Goal: Transaction & Acquisition: Purchase product/service

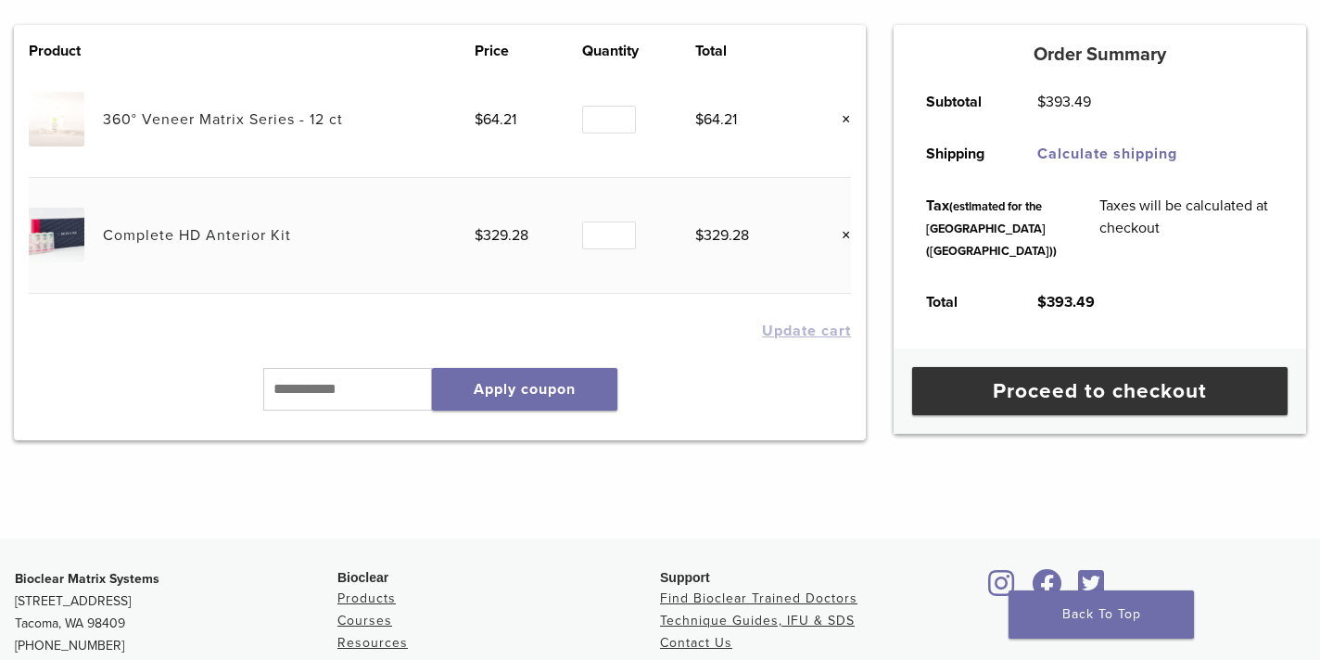
scroll to position [338, 0]
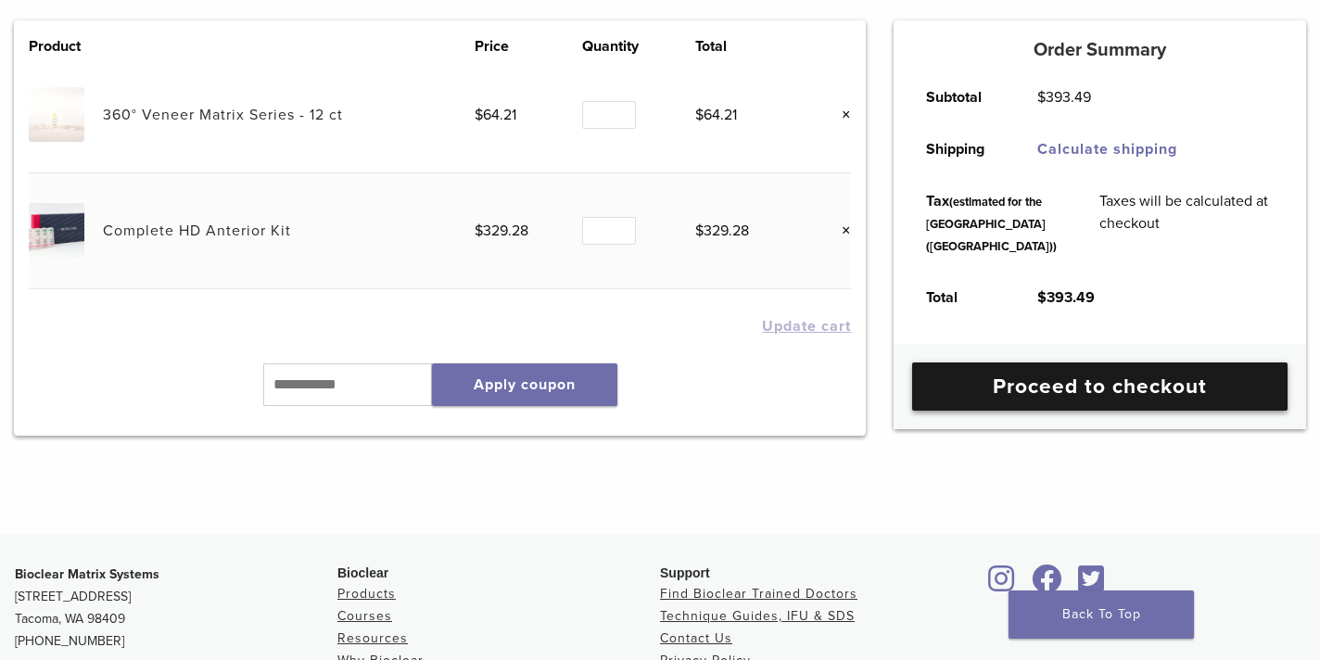
click at [1095, 411] on link "Proceed to checkout" at bounding box center [1099, 386] width 375 height 48
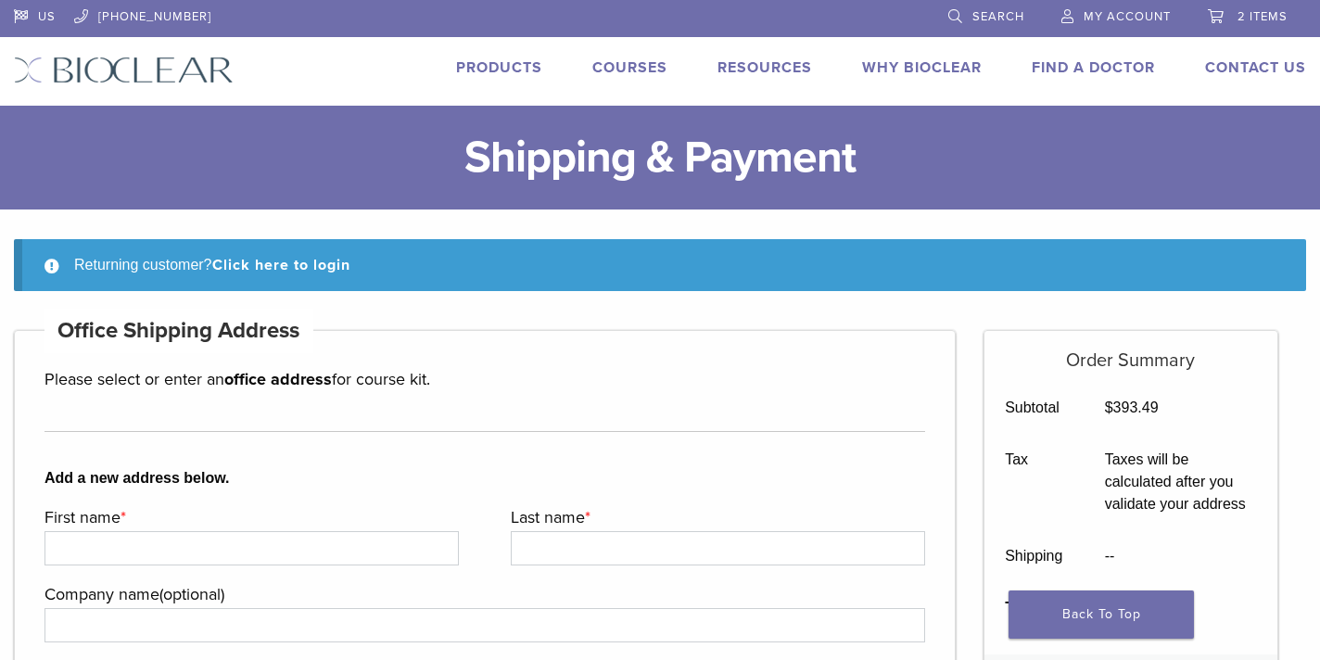
click at [627, 73] on link "Courses" at bounding box center [629, 67] width 75 height 19
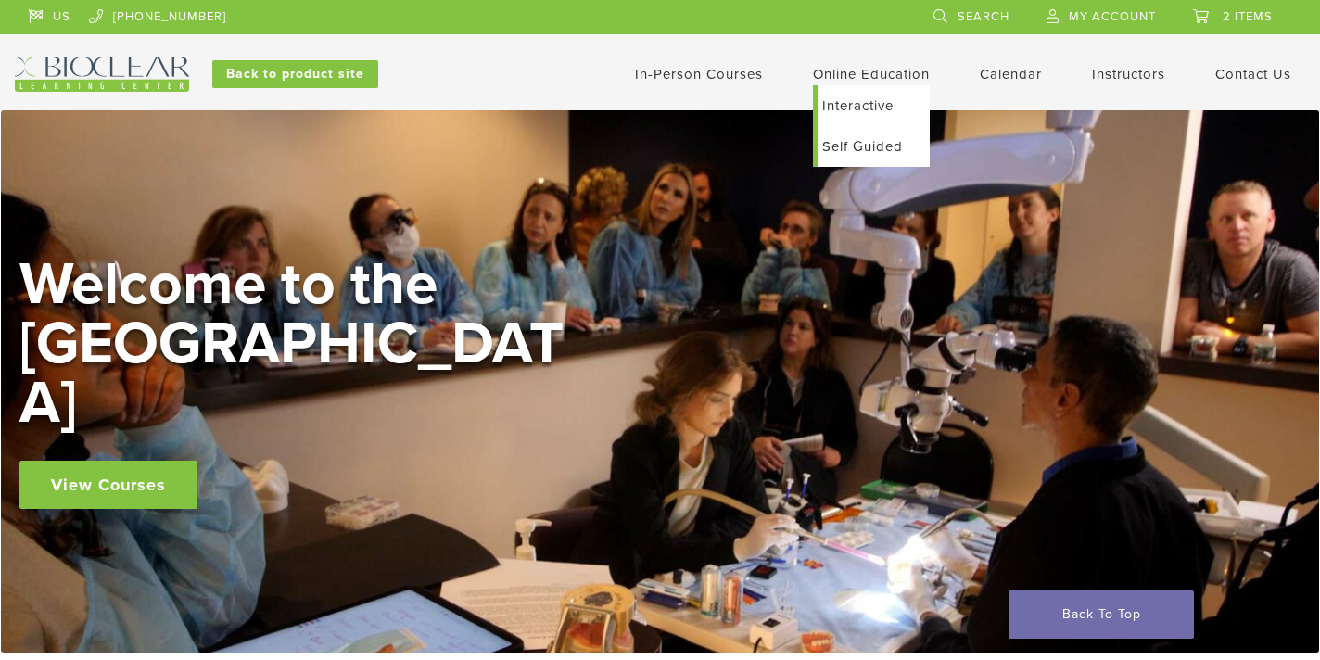
click at [849, 80] on link "Online Education" at bounding box center [871, 74] width 117 height 17
click at [861, 157] on link "Self Guided" at bounding box center [874, 146] width 112 height 41
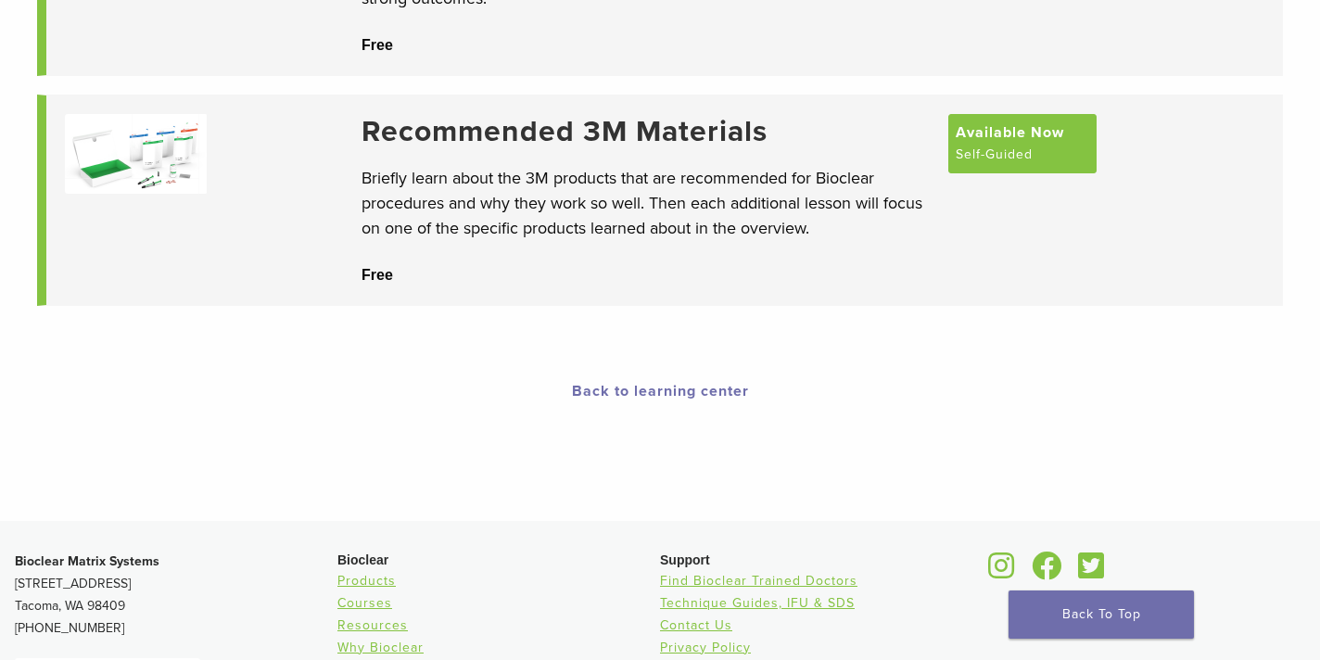
scroll to position [351, 0]
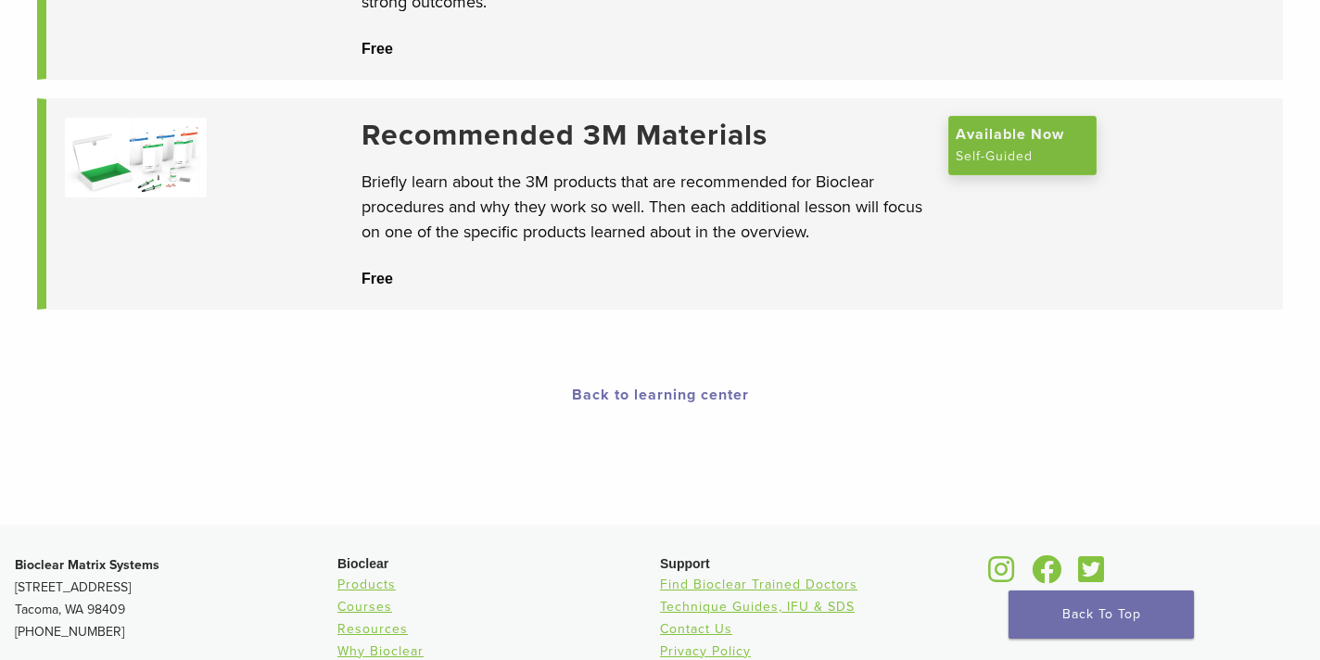
click at [983, 146] on span "Available Now" at bounding box center [1010, 134] width 108 height 22
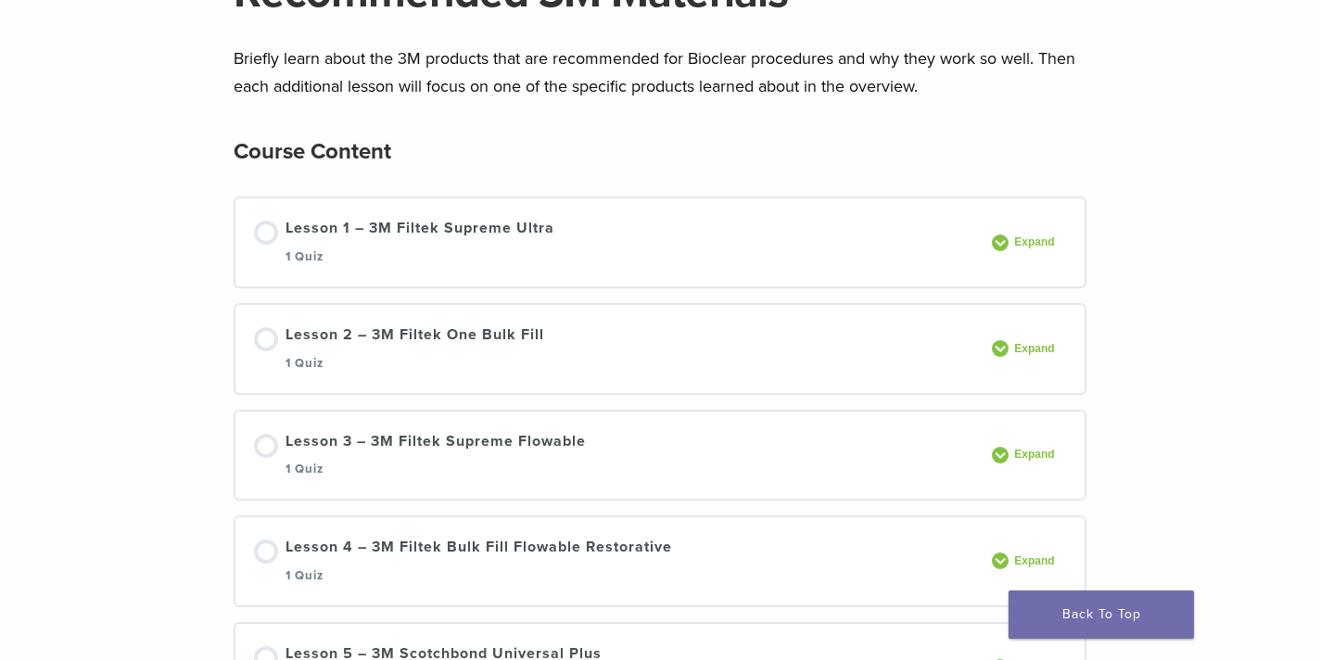
scroll to position [200, 0]
click at [267, 331] on div at bounding box center [266, 338] width 24 height 24
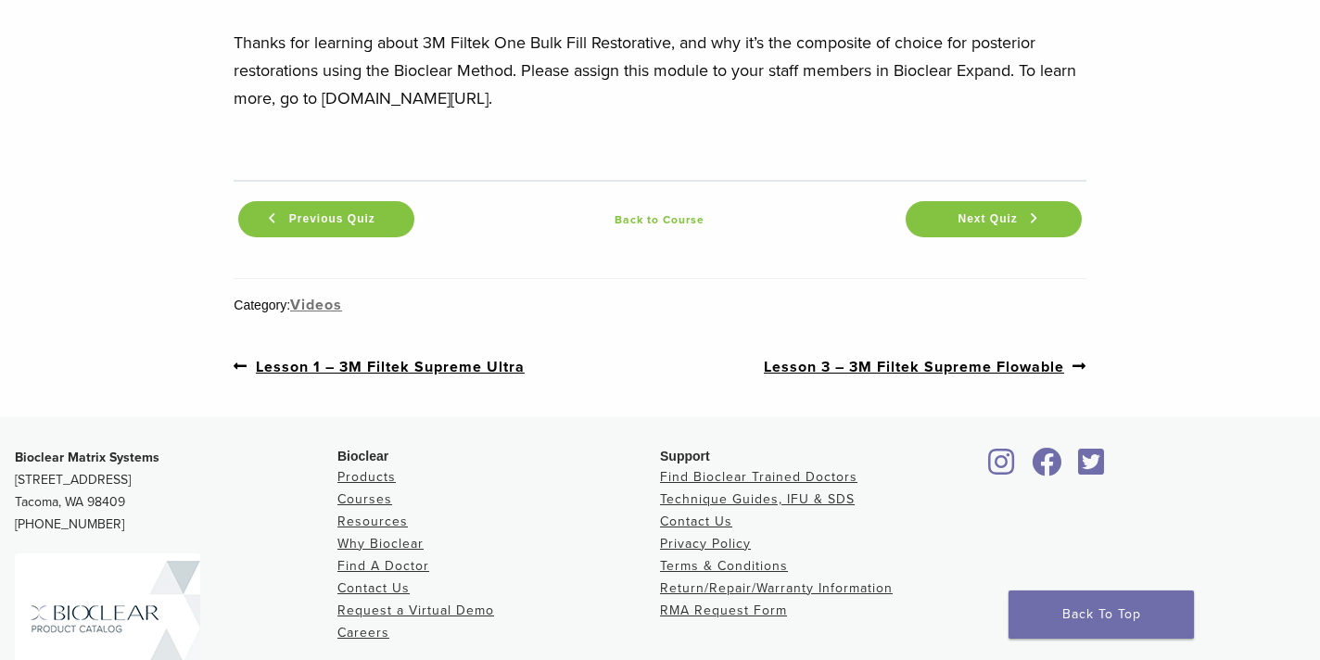
scroll to position [6801, 0]
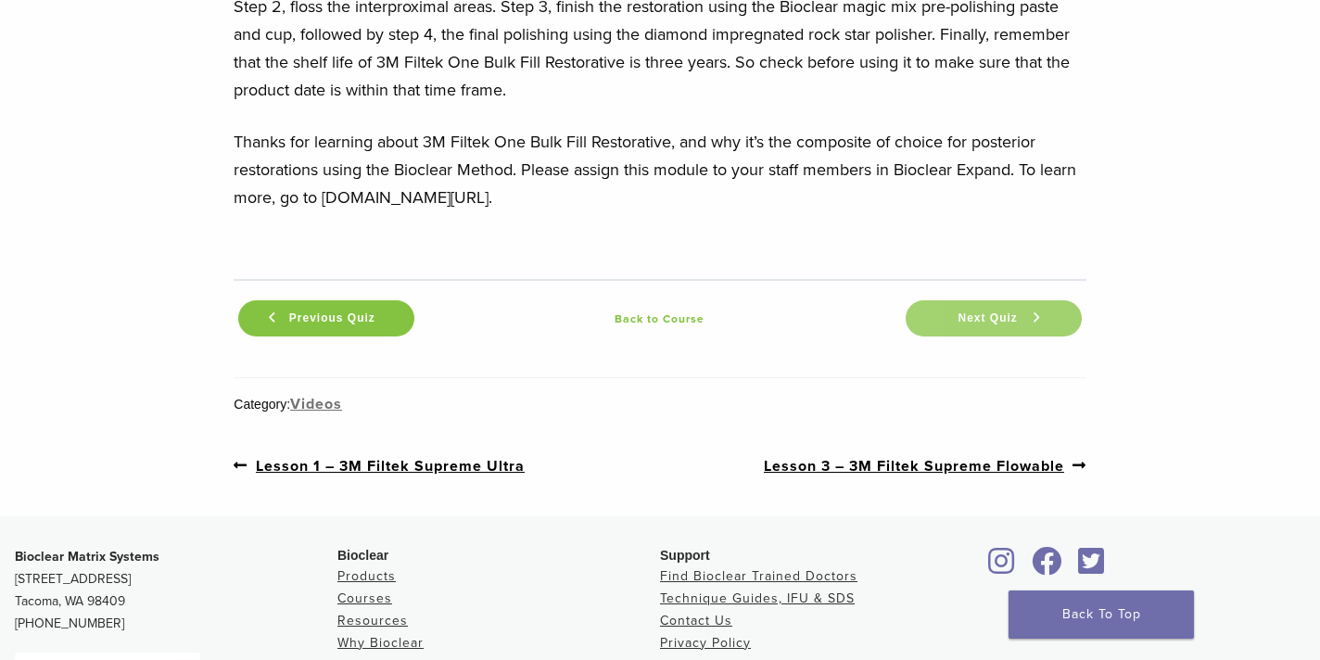
click at [950, 300] on link "Next Quiz" at bounding box center [994, 318] width 176 height 36
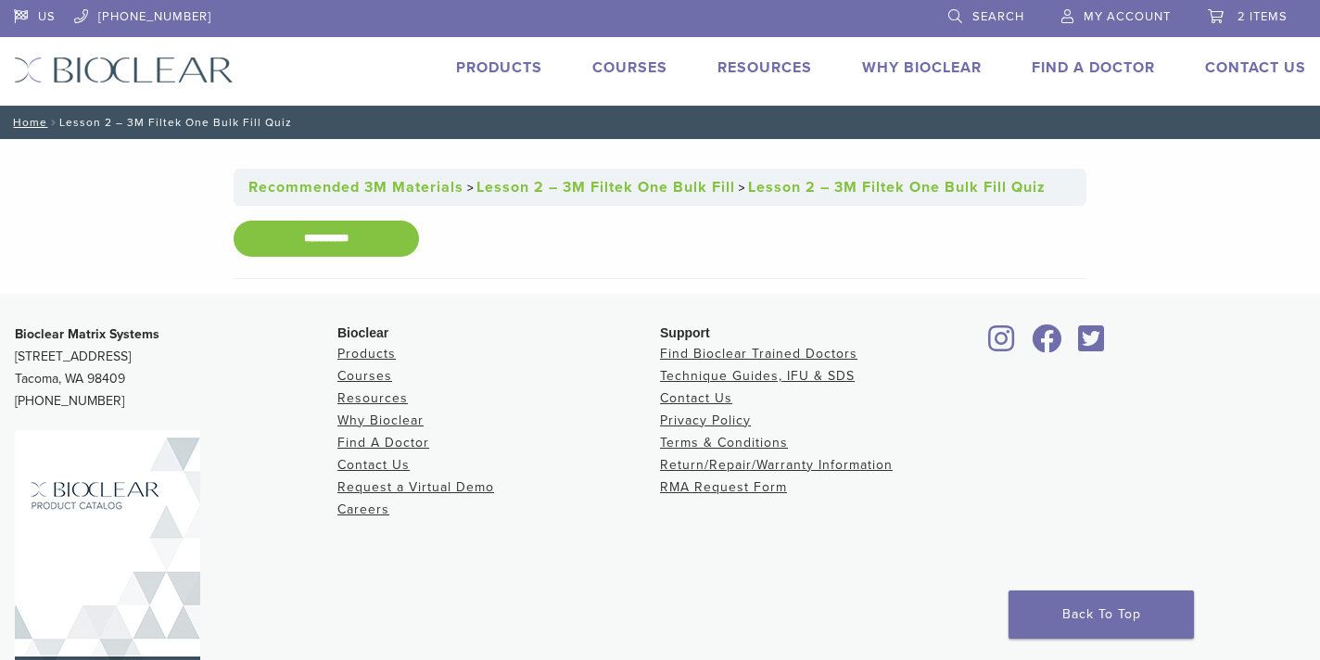
click at [628, 75] on link "Courses" at bounding box center [629, 67] width 75 height 19
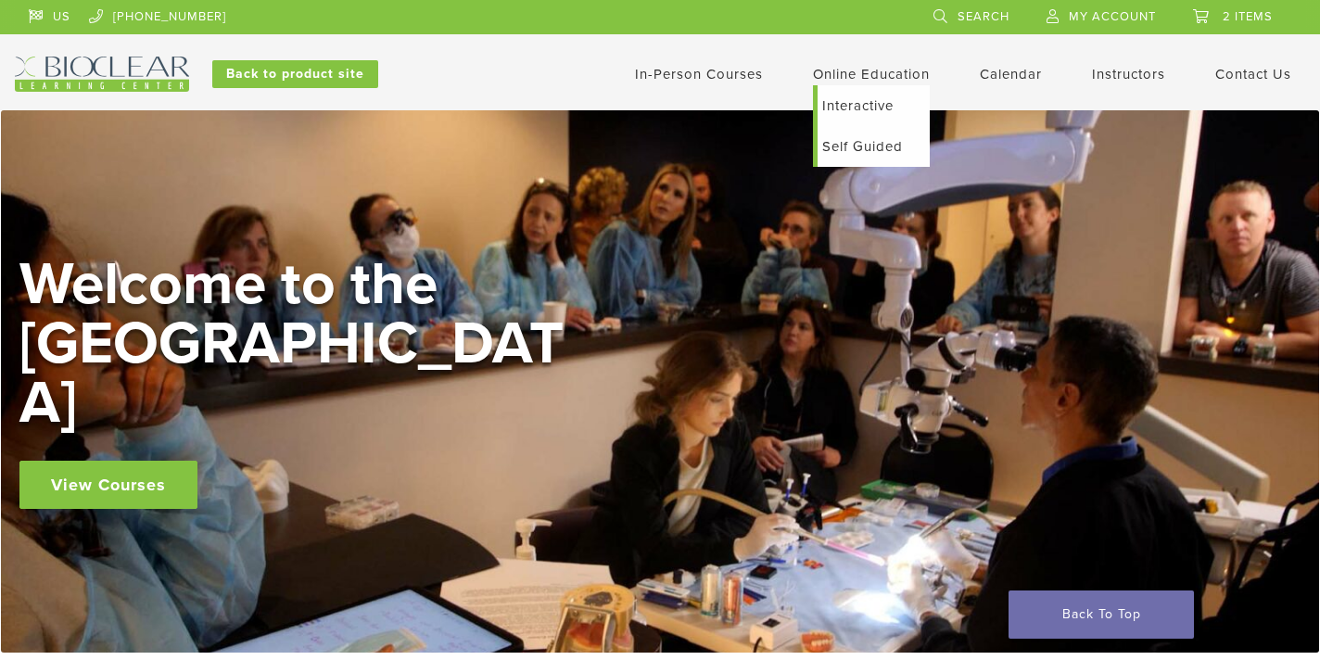
click at [840, 85] on link "Interactive" at bounding box center [874, 105] width 112 height 41
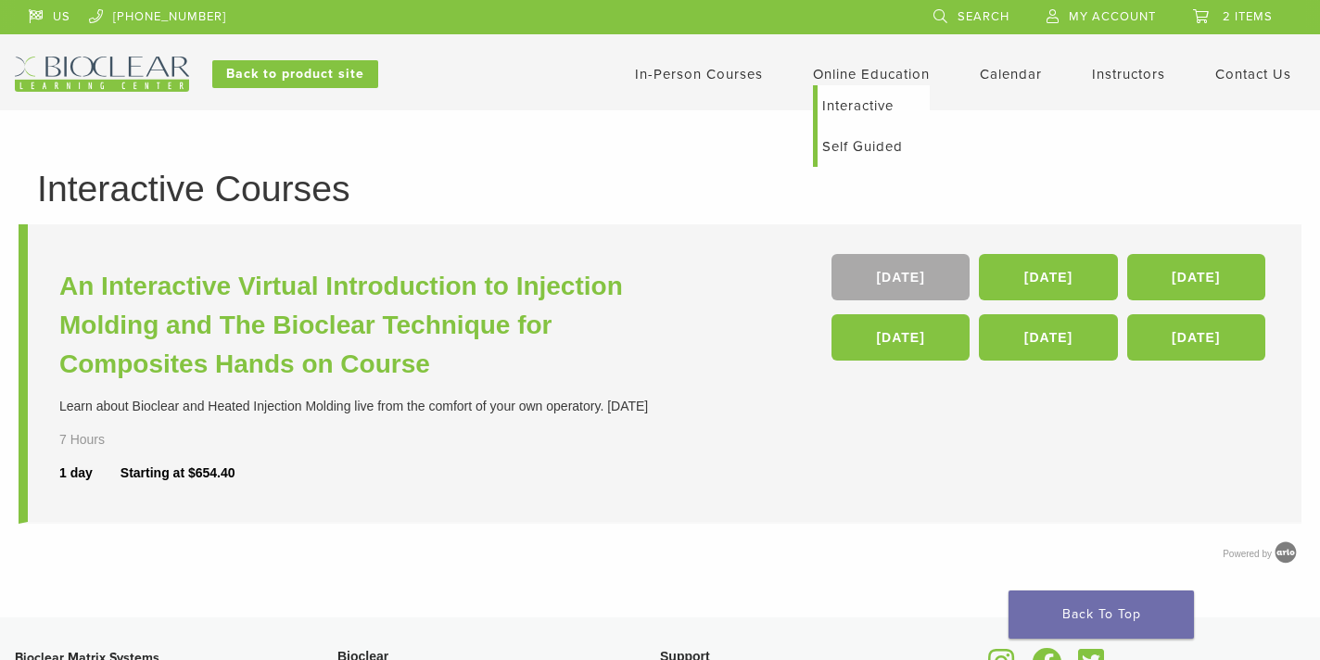
click at [865, 149] on link "Self Guided" at bounding box center [874, 146] width 112 height 41
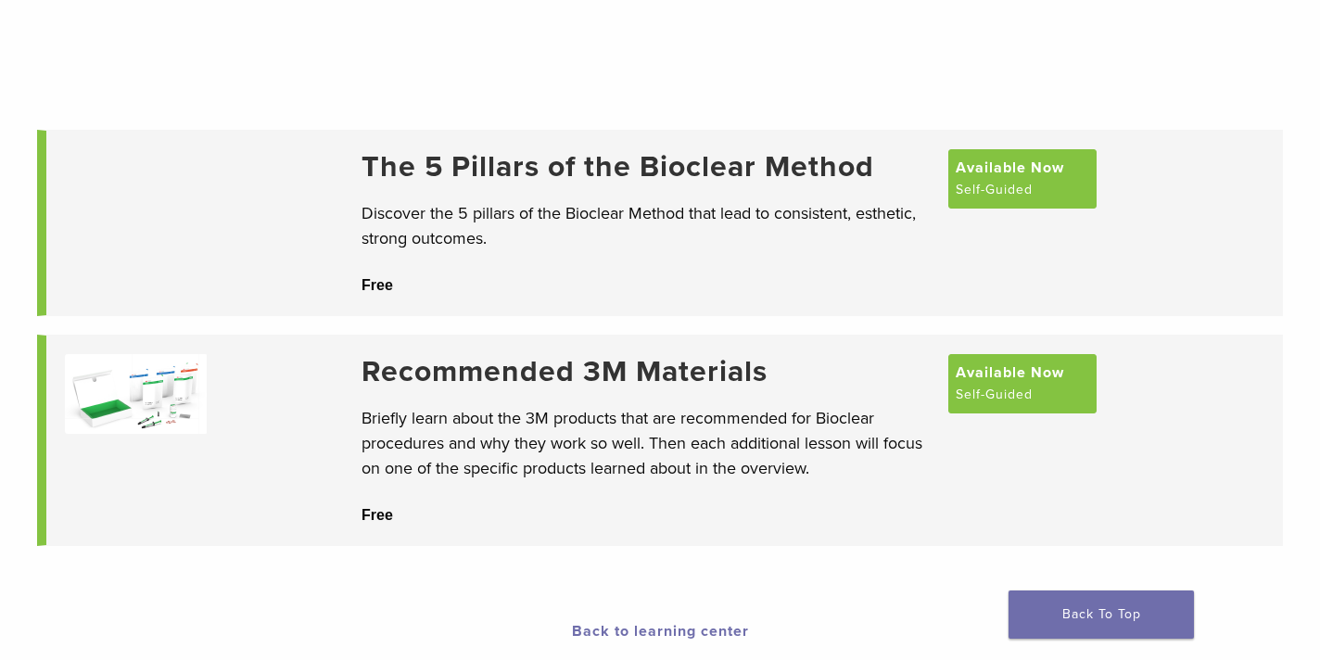
scroll to position [135, 0]
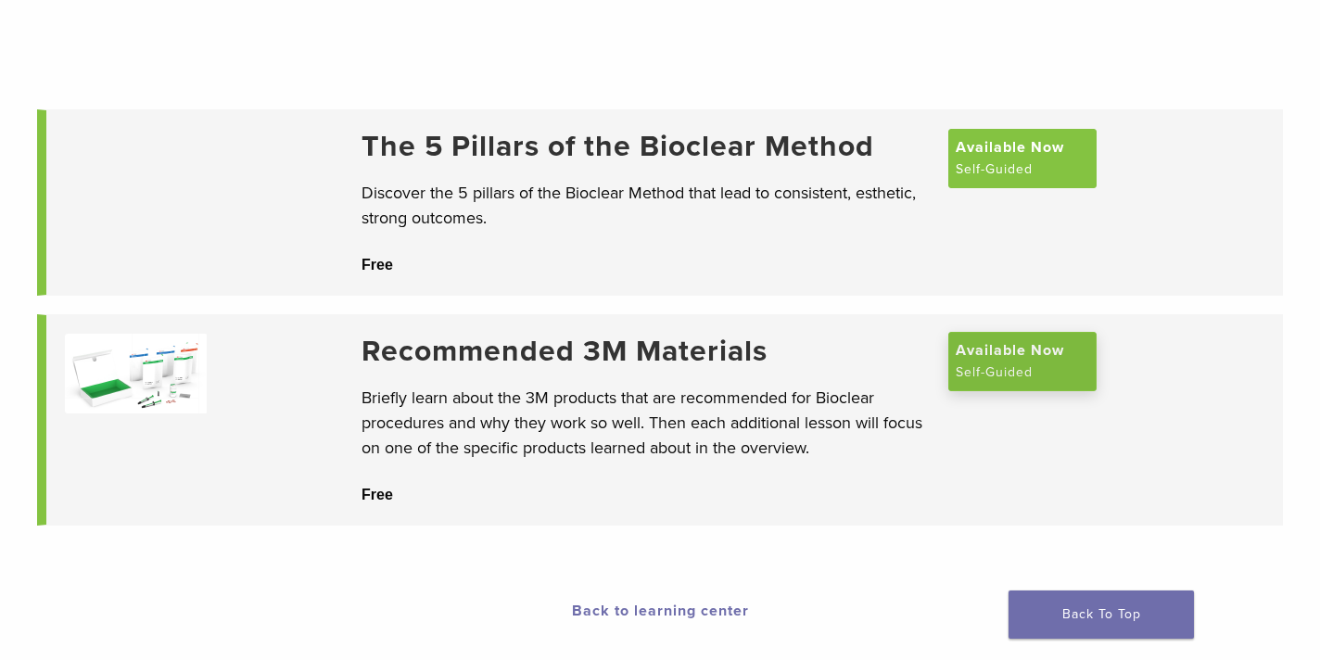
click at [1005, 362] on span "Available Now" at bounding box center [1010, 350] width 108 height 22
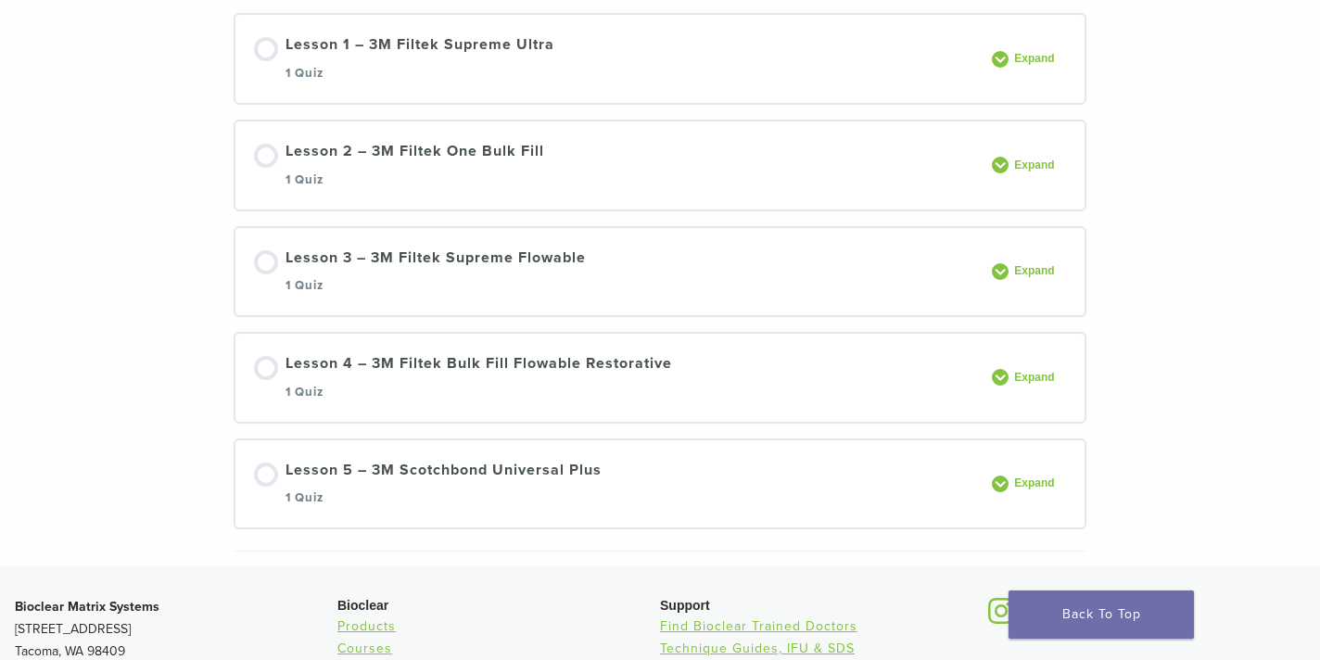
scroll to position [388, 0]
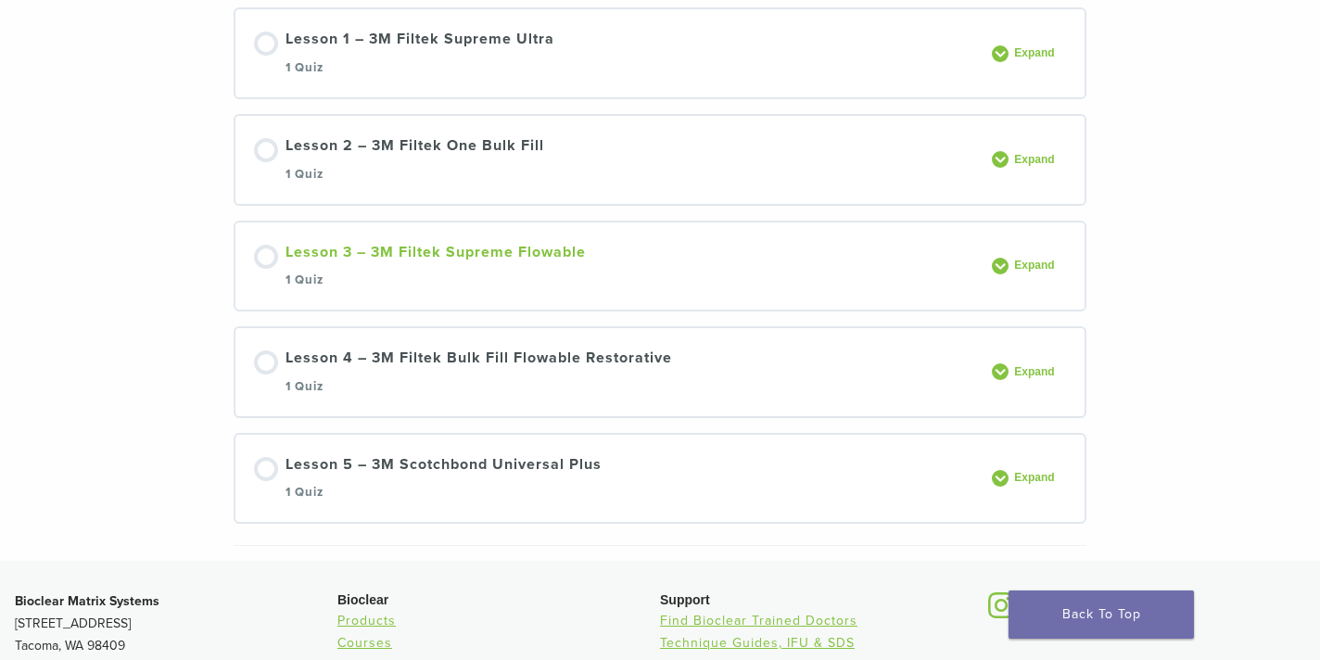
click at [273, 257] on div at bounding box center [266, 257] width 24 height 24
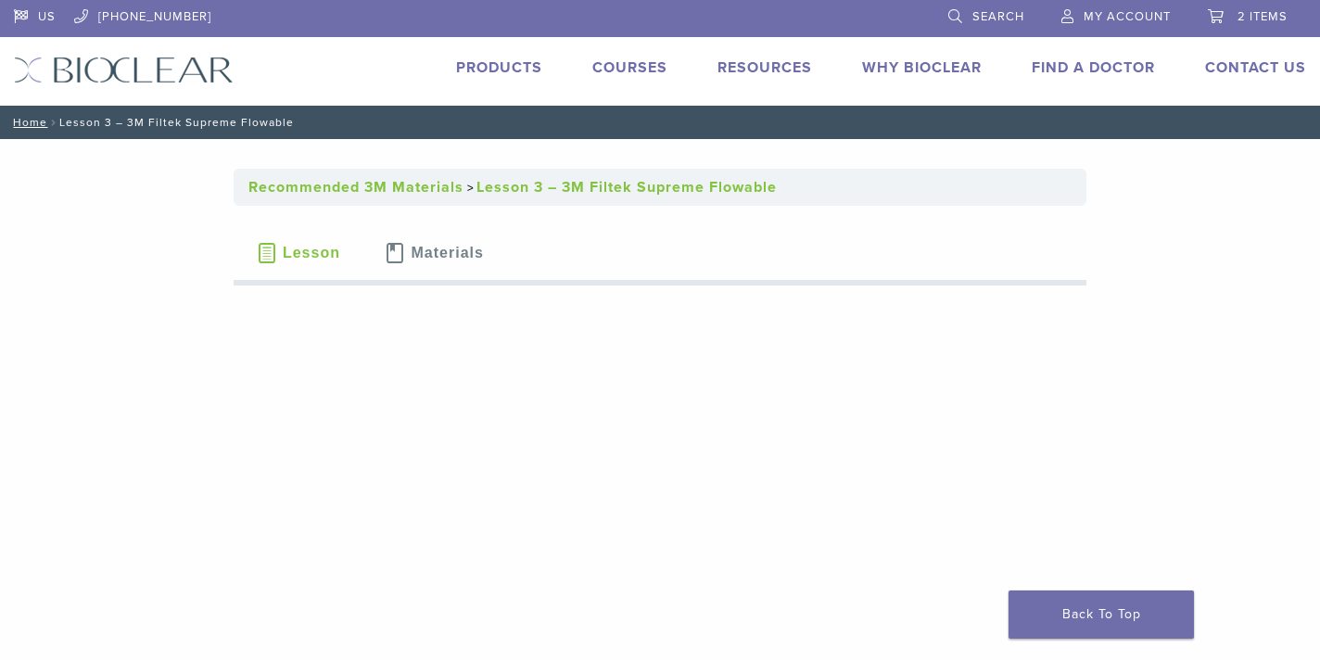
click at [486, 71] on link "Products" at bounding box center [499, 67] width 86 height 19
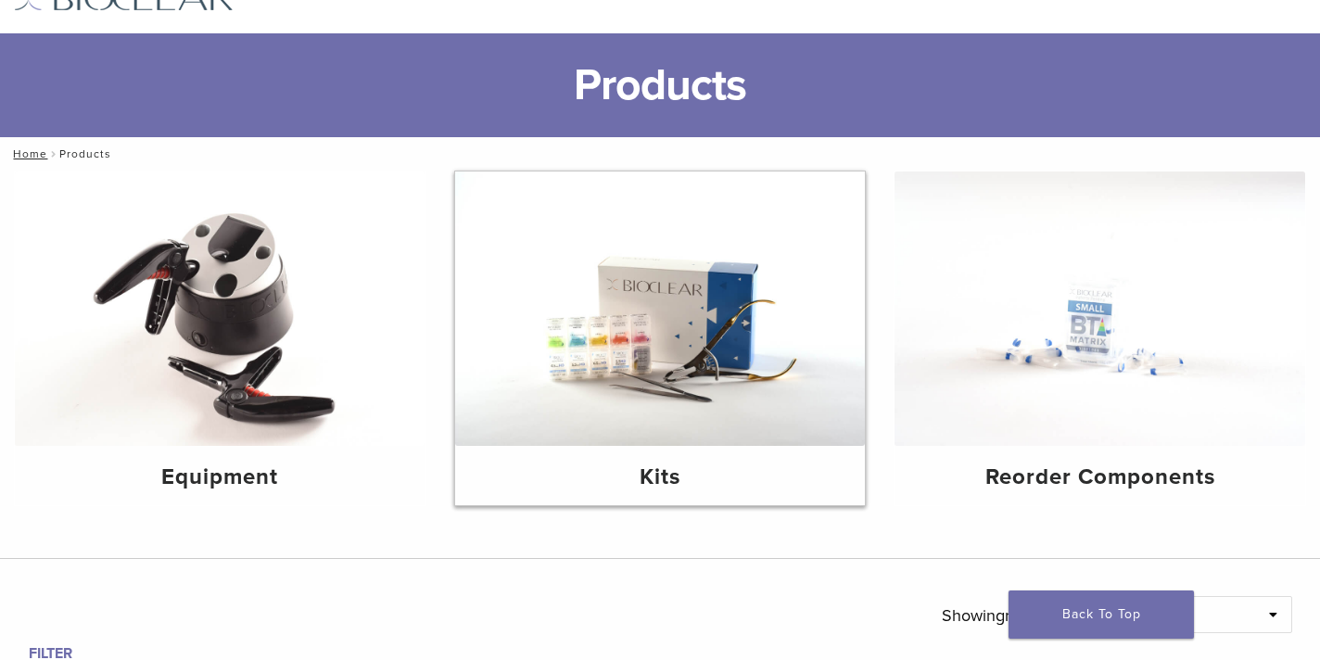
scroll to position [75, 0]
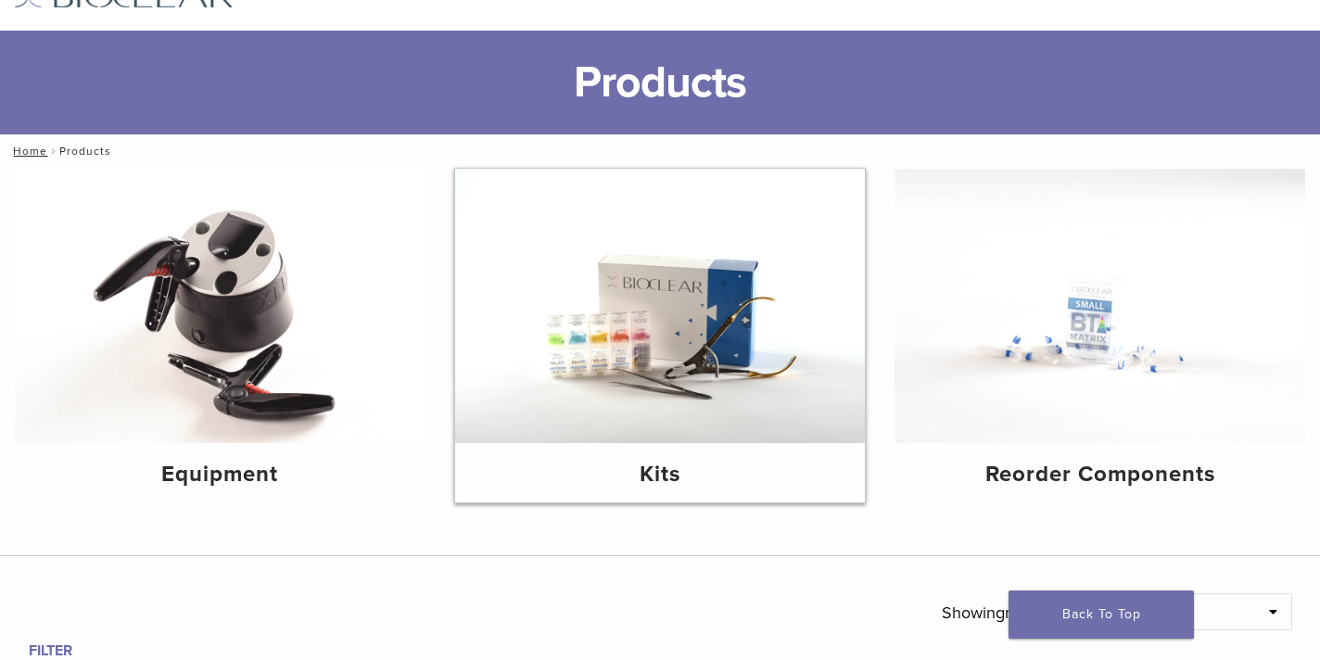
click at [657, 465] on h4 "Kits" at bounding box center [660, 474] width 381 height 33
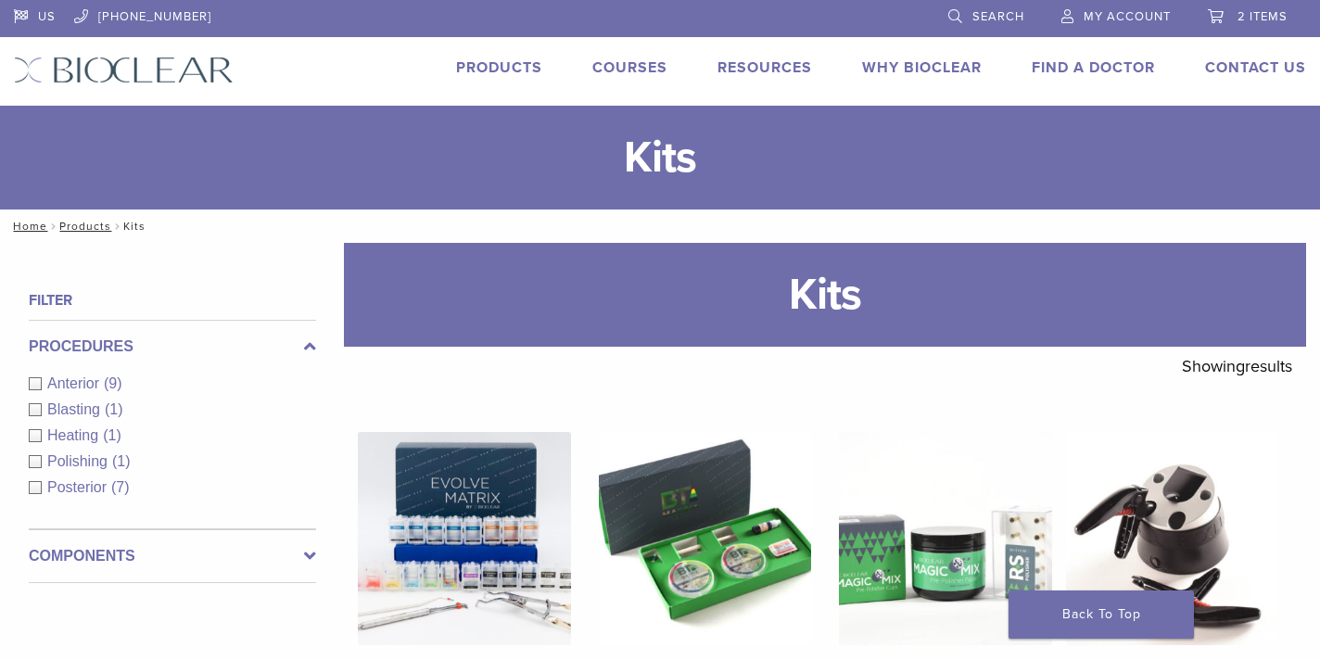
click at [35, 486] on div "Posterior (7)" at bounding box center [172, 488] width 287 height 22
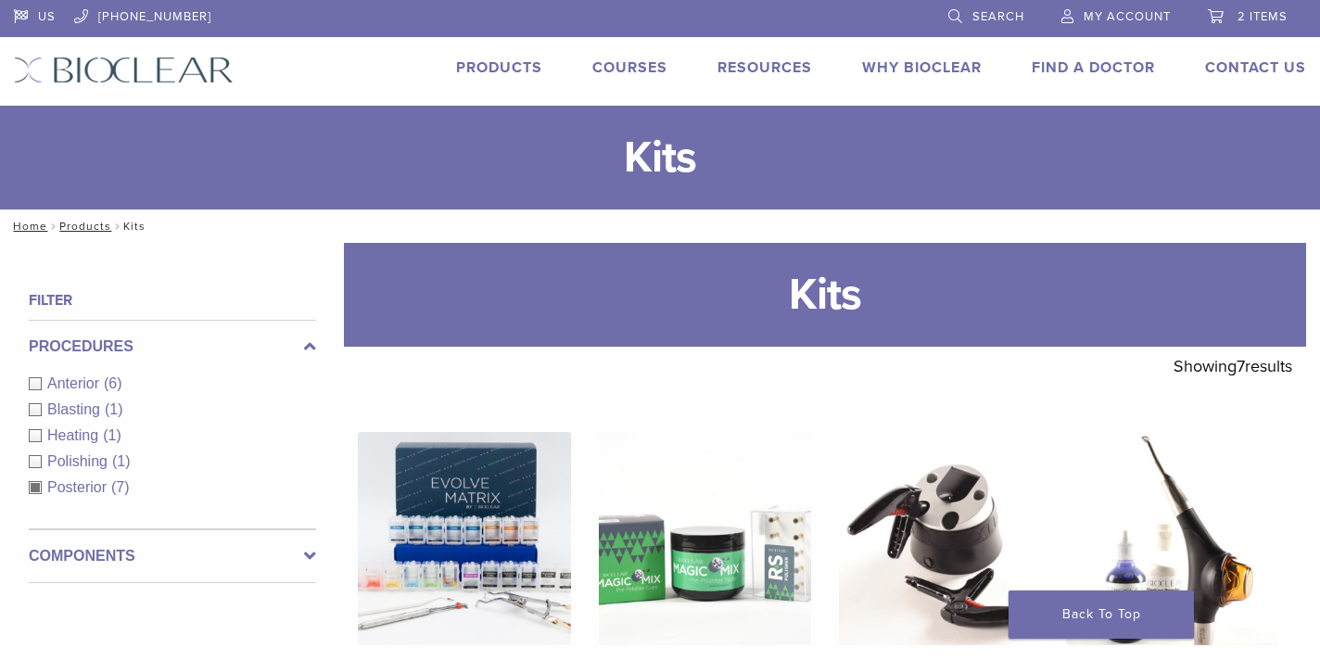
click at [37, 485] on div "Posterior (7)" at bounding box center [172, 488] width 287 height 22
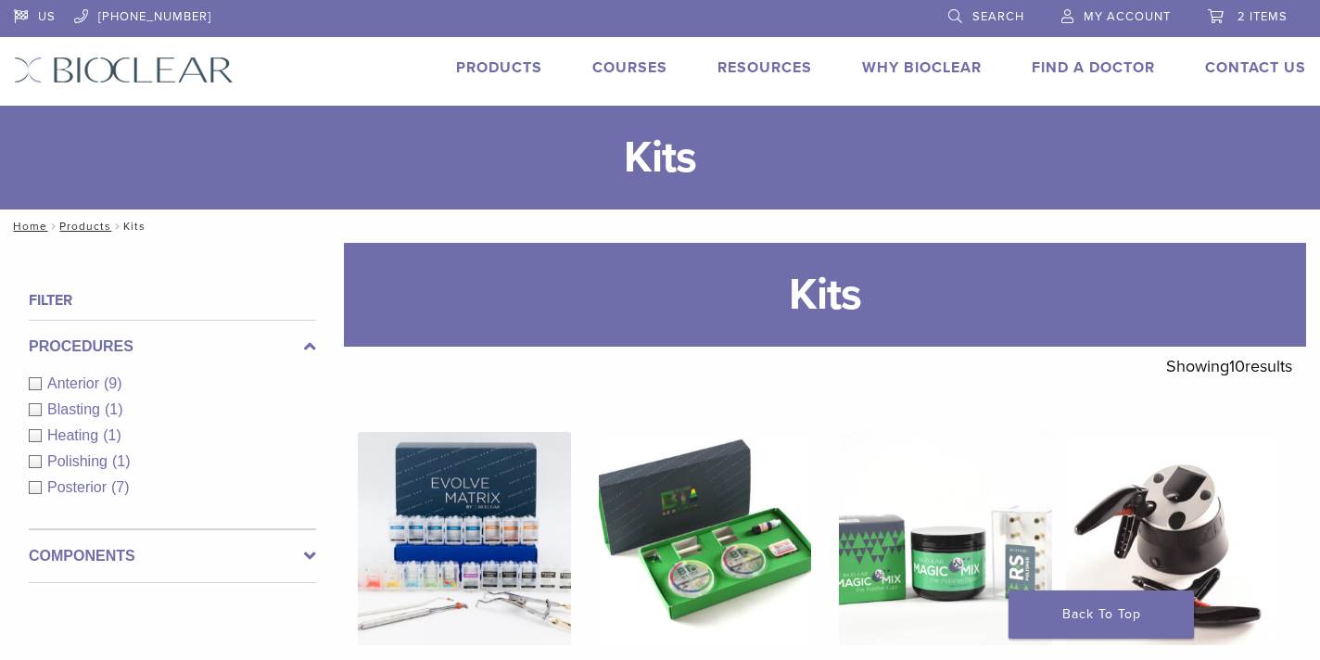
click at [498, 67] on link "Products" at bounding box center [499, 67] width 86 height 19
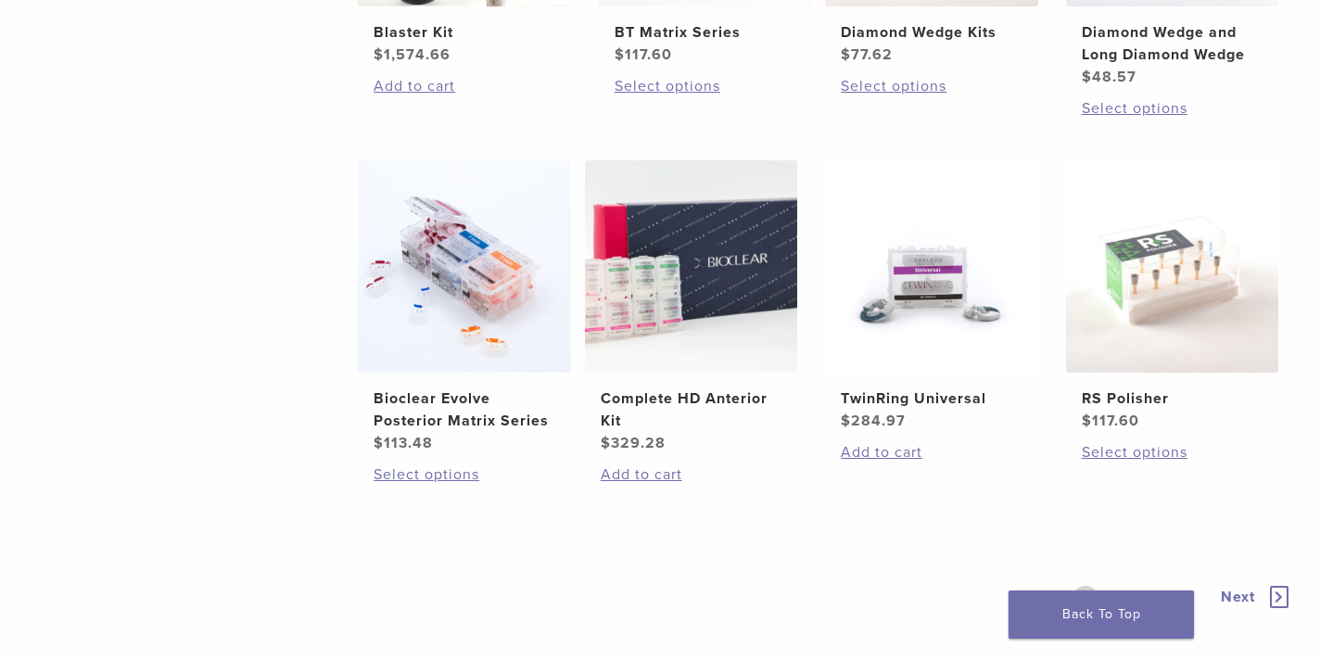
scroll to position [1344, 0]
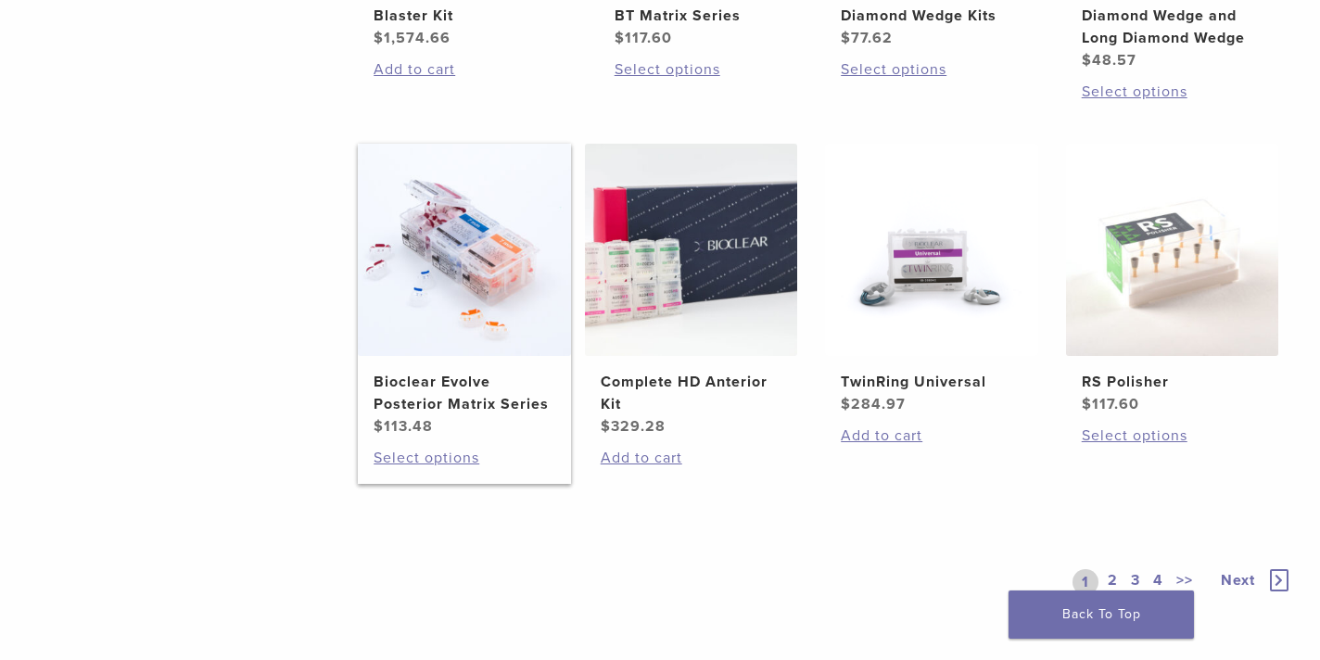
click at [442, 393] on h2 "Bioclear Evolve Posterior Matrix Series" at bounding box center [464, 393] width 181 height 44
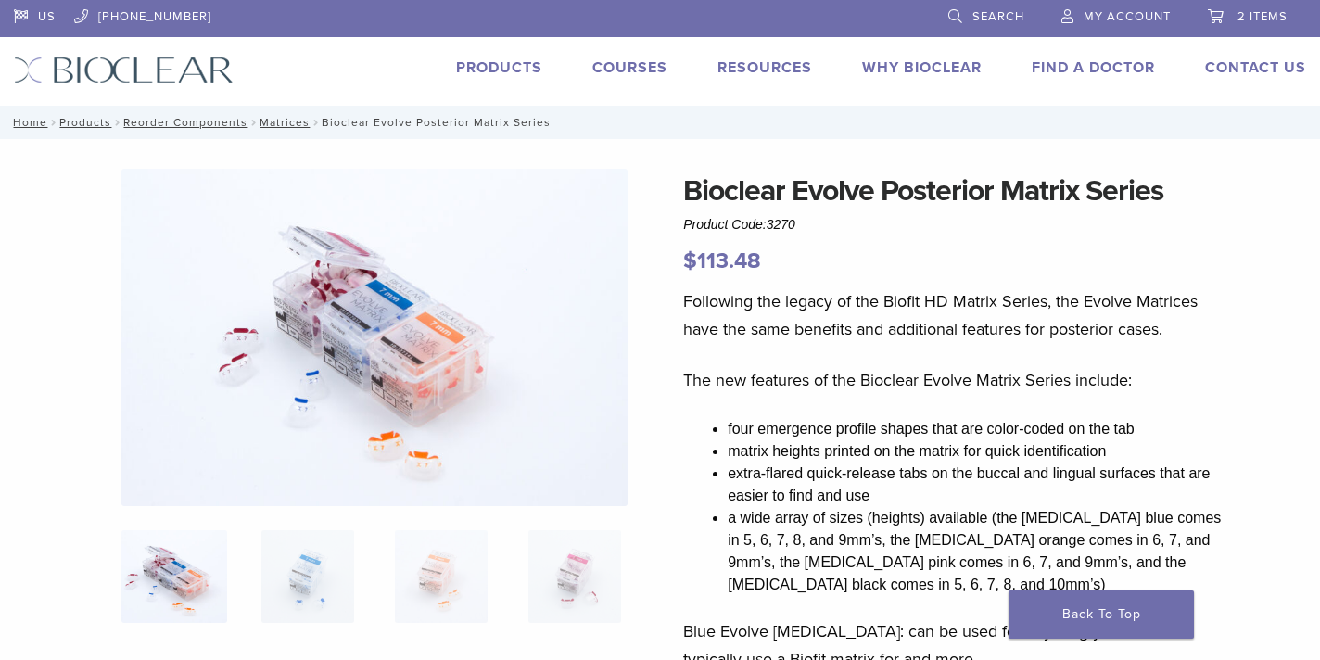
click at [439, 403] on img at bounding box center [373, 337] width 505 height 337
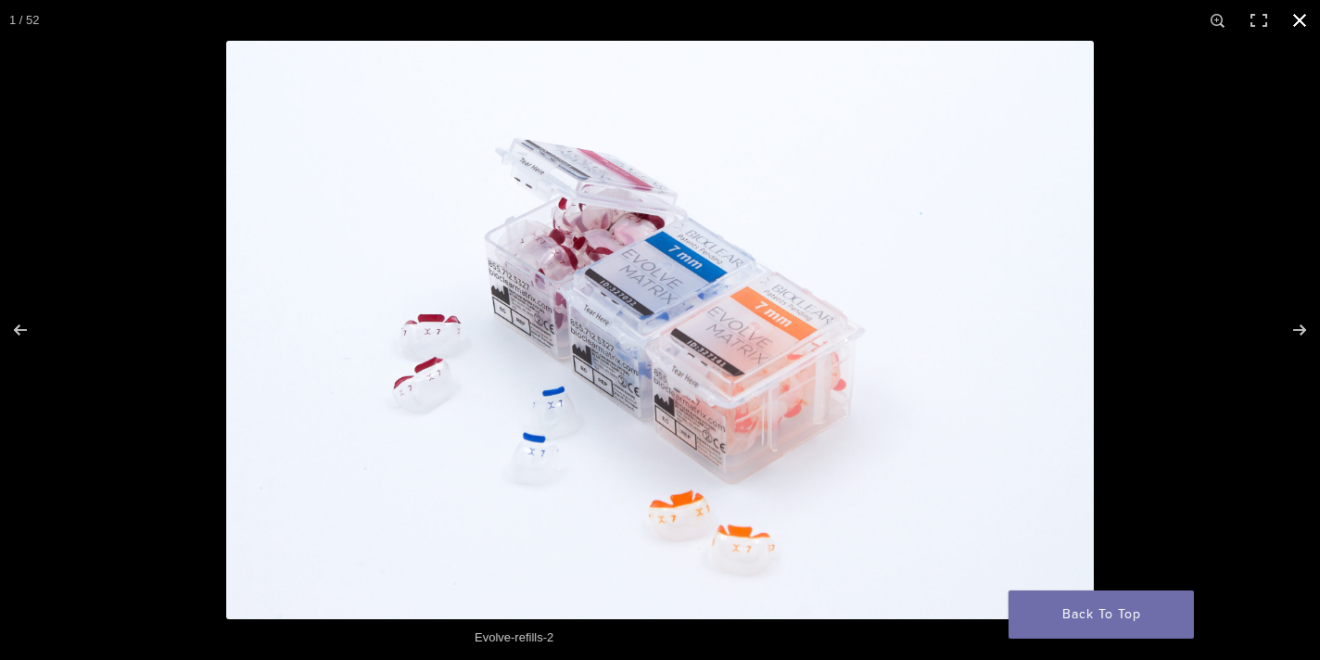
click at [1305, 17] on button "Close (Esc)" at bounding box center [1299, 20] width 41 height 41
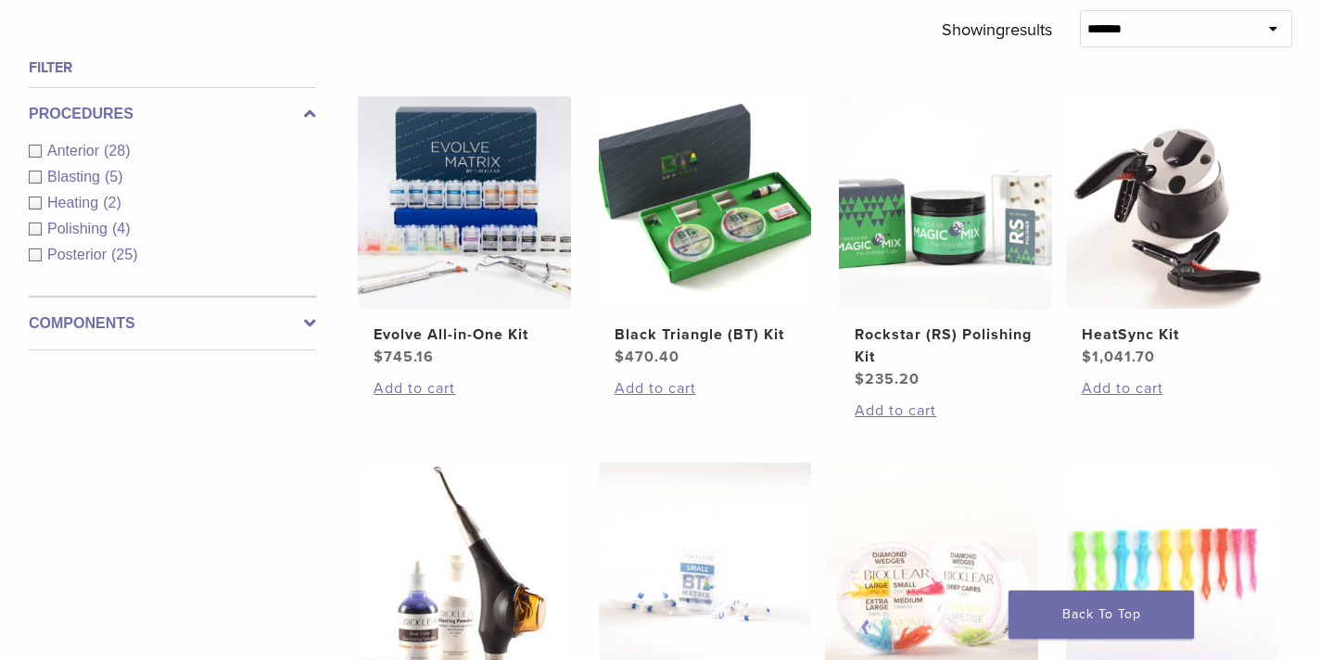
scroll to position [666, 0]
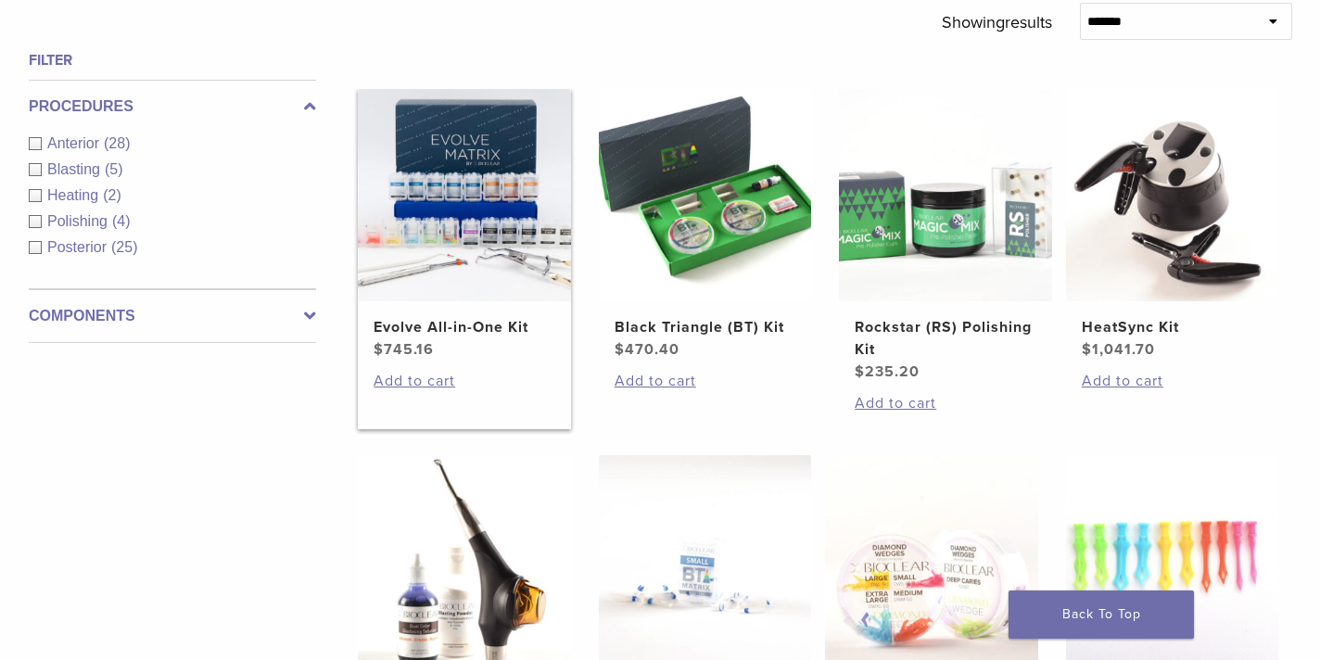
click at [398, 333] on h2 "Evolve All-in-One Kit" at bounding box center [464, 327] width 181 height 22
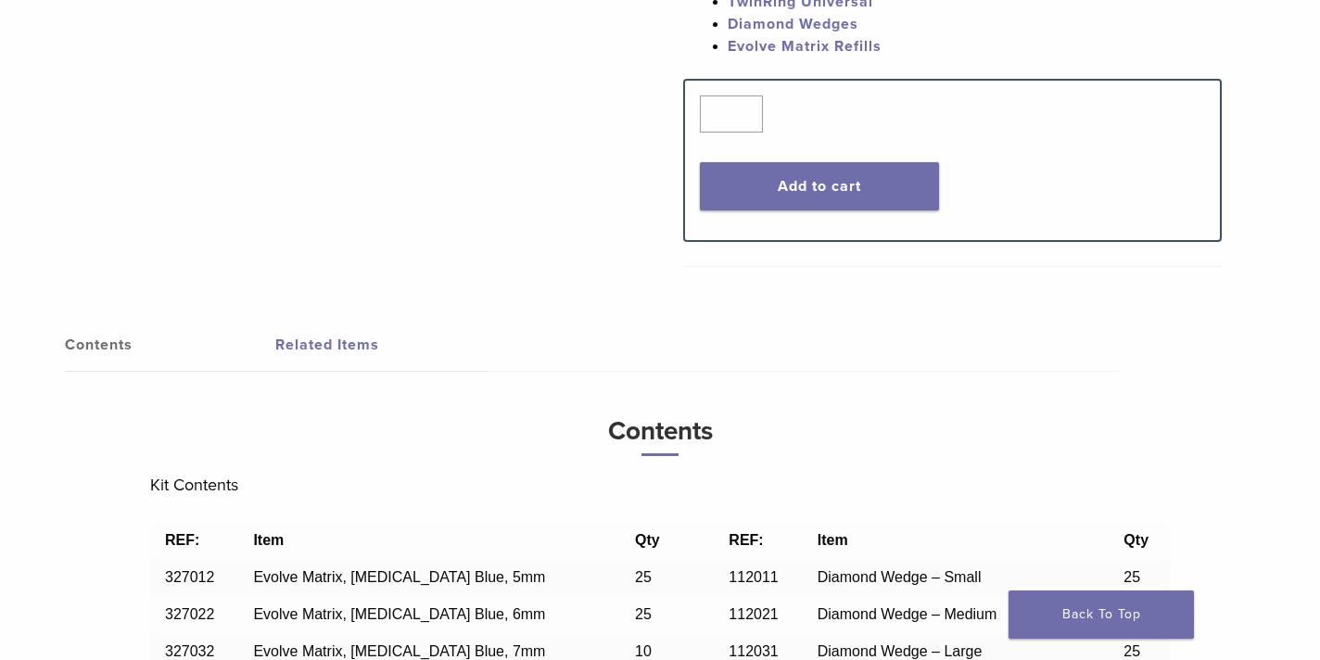
scroll to position [1158, 0]
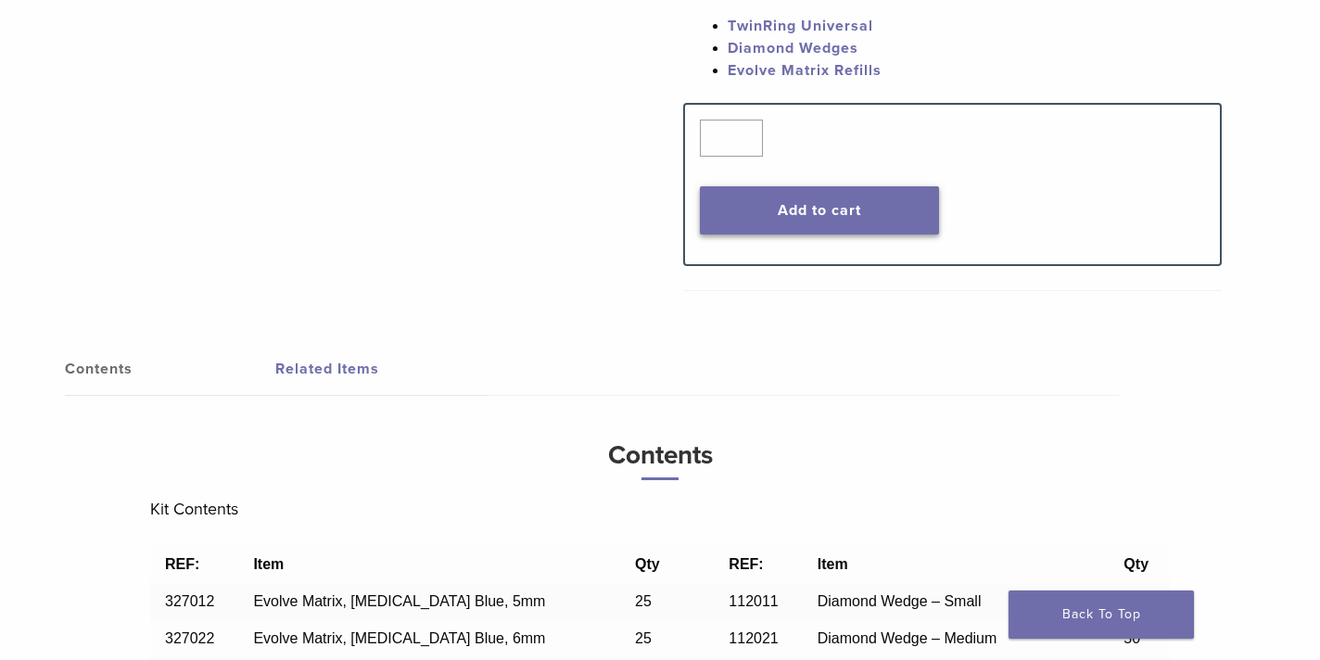
click at [798, 212] on button "Add to cart" at bounding box center [819, 210] width 238 height 48
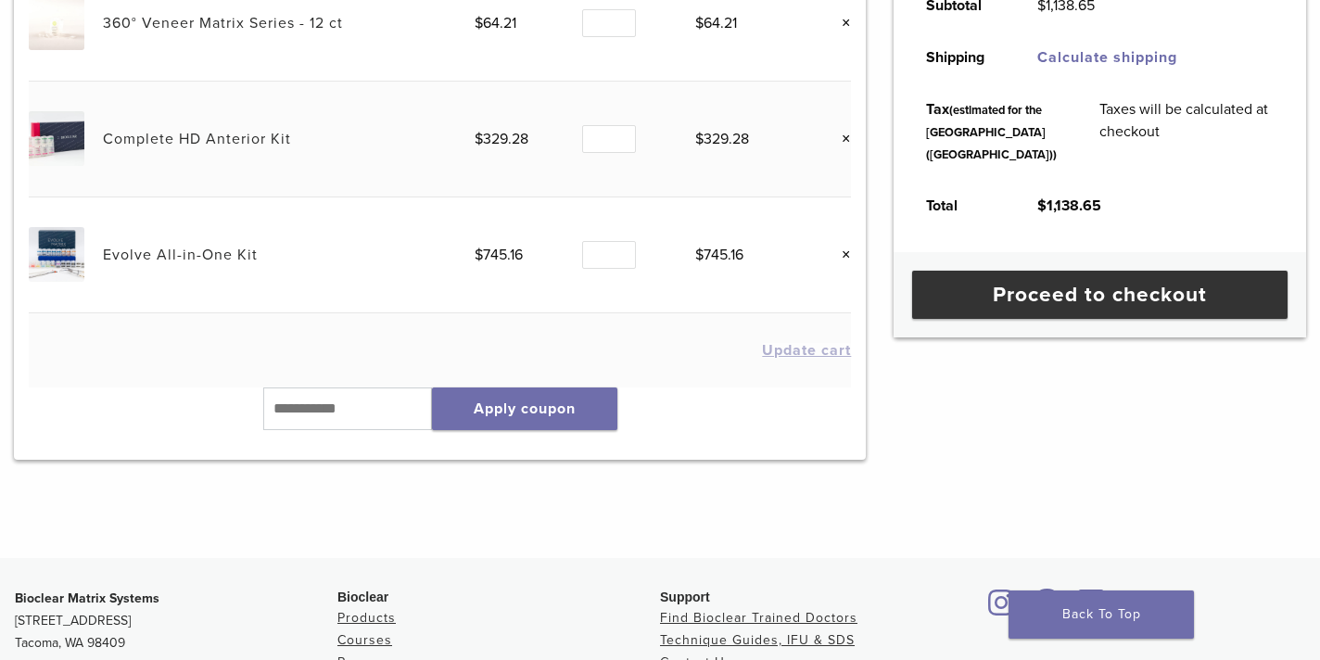
scroll to position [438, 0]
